Goal: Information Seeking & Learning: Learn about a topic

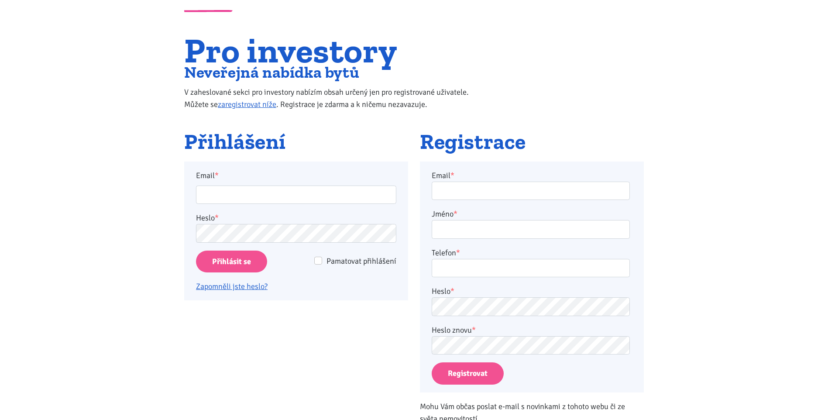
scroll to position [44, 0]
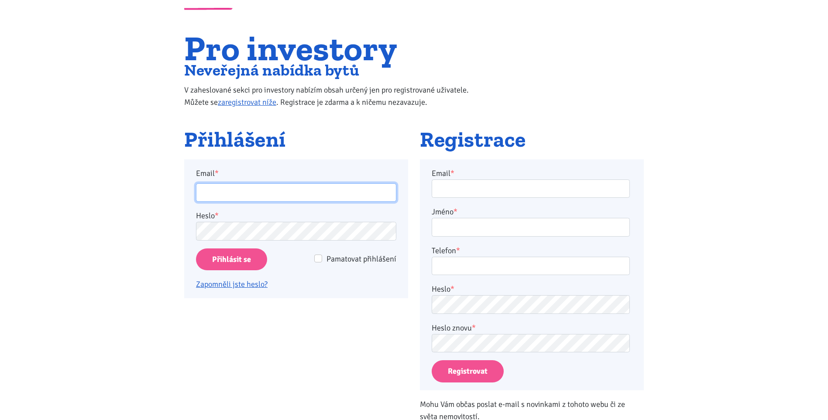
click at [271, 192] on input "Email *" at bounding box center [296, 192] width 200 height 19
type input "[PERSON_NAME][EMAIL_ADDRESS][DOMAIN_NAME]"
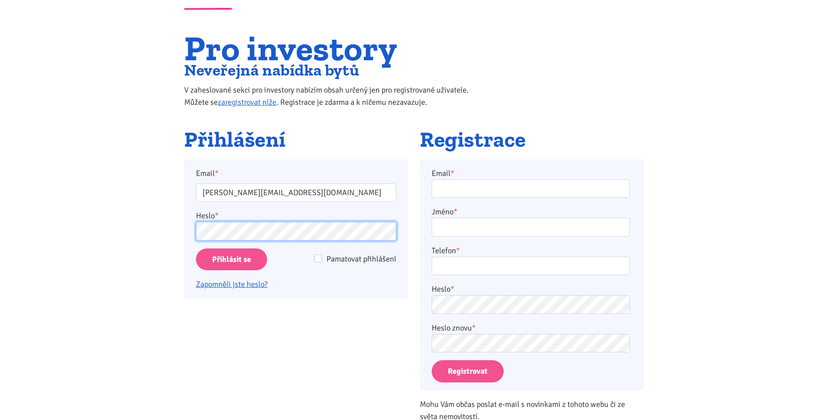
click at [196, 248] on input "Přihlásit se" at bounding box center [231, 259] width 71 height 22
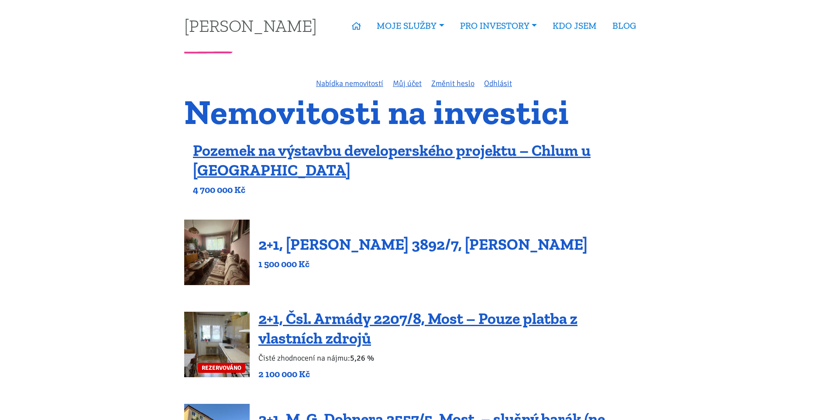
click at [344, 248] on link "2+1, Beethovenova 3892/7, Chomutov" at bounding box center [422, 244] width 329 height 19
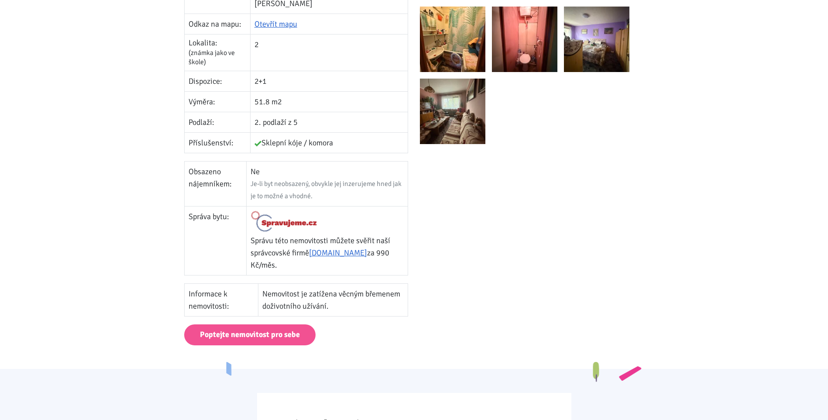
scroll to position [145, 0]
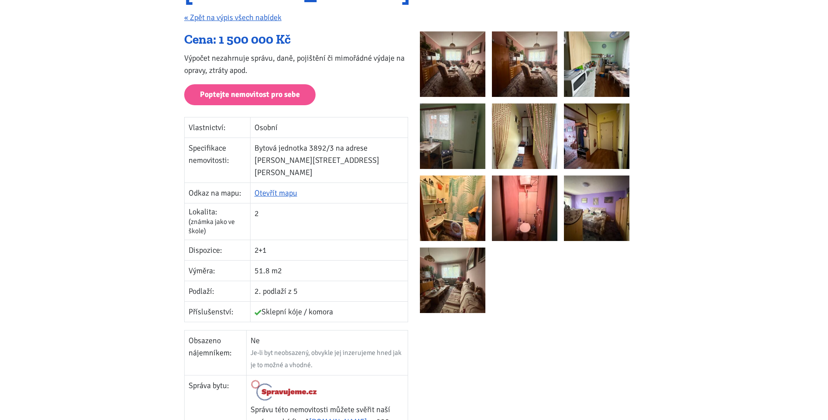
click at [469, 139] on img at bounding box center [452, 135] width 65 height 65
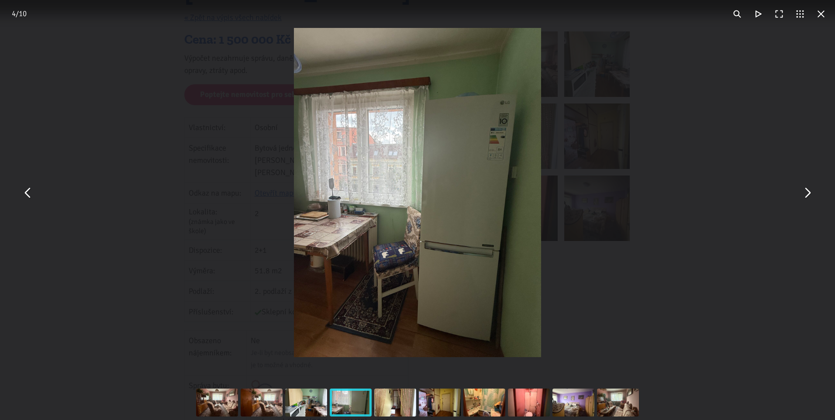
click at [707, 231] on div "You can close this modal content with the ESC key" at bounding box center [417, 192] width 835 height 385
click at [698, 238] on div "You can close this modal content with the ESC key" at bounding box center [417, 192] width 835 height 385
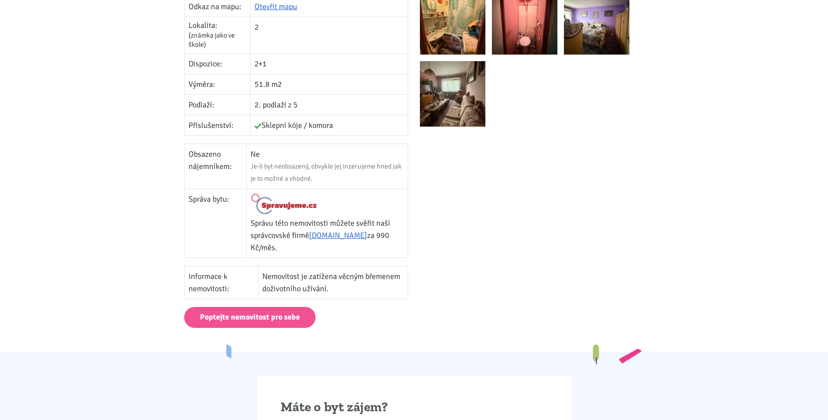
scroll to position [327, 0]
